Goal: Find specific page/section: Find specific page/section

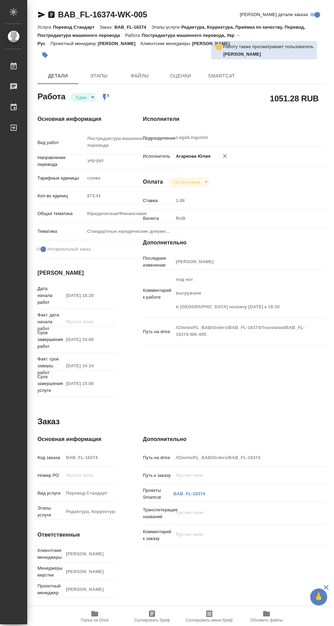
type textarea "x"
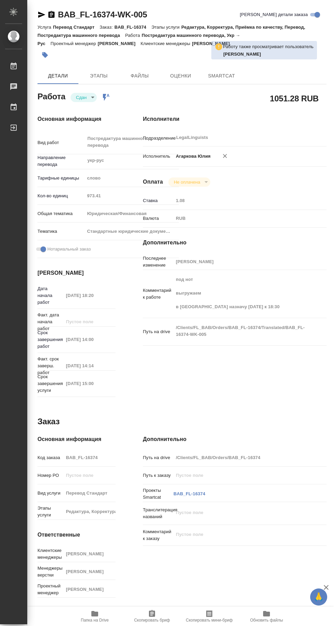
type textarea "x"
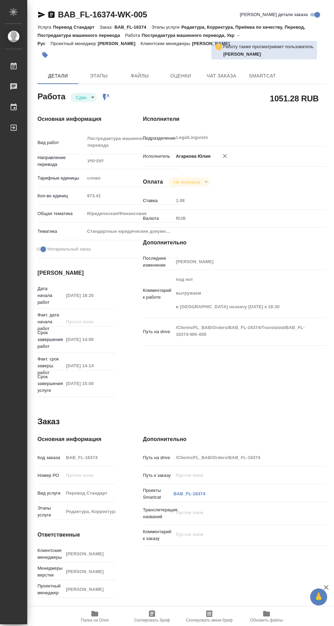
click at [95, 620] on span "Папка на Drive" at bounding box center [95, 619] width 28 height 5
type textarea "x"
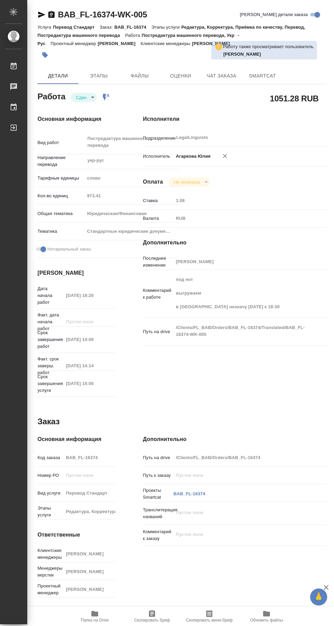
type textarea "x"
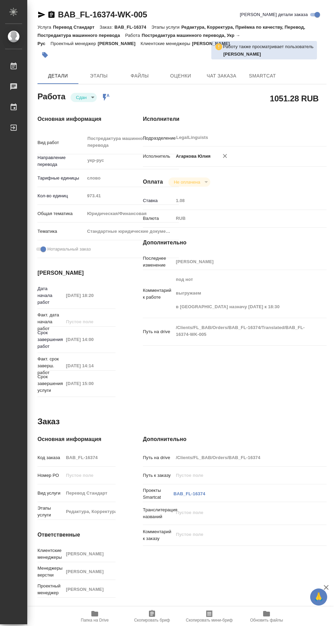
type textarea "x"
